Goal: Transaction & Acquisition: Purchase product/service

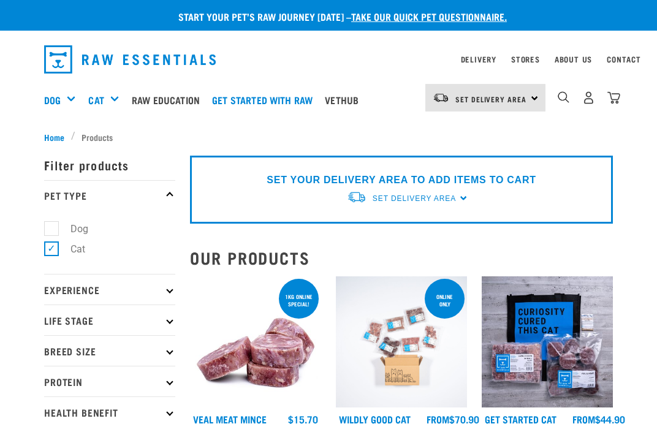
select select
select select "352"
select select
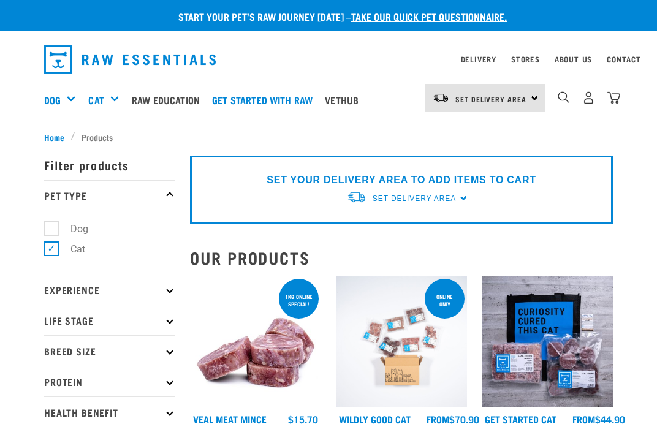
select select
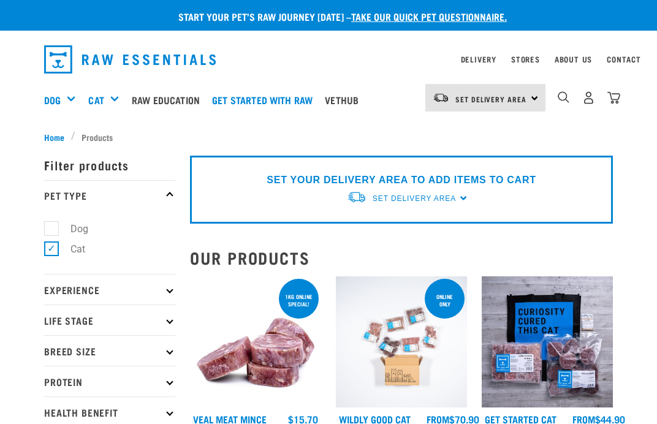
select select
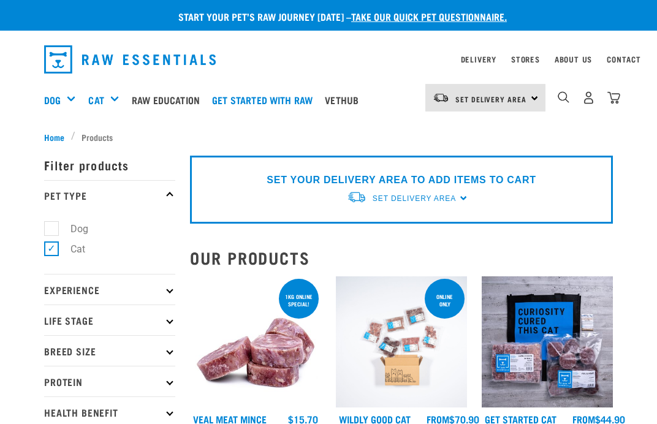
select select
